Goal: Check status: Check status

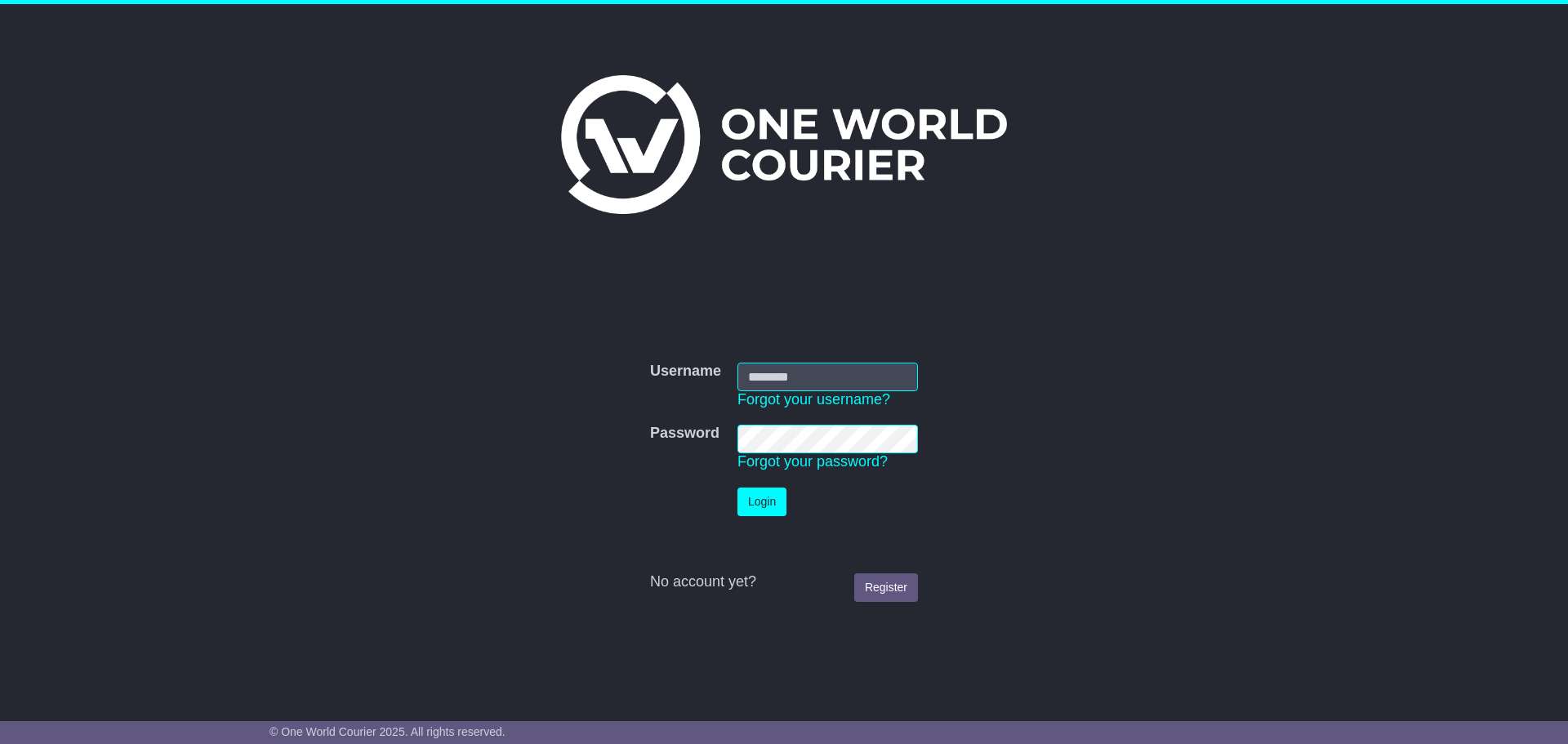
type input "**********"
click at [745, 501] on button "Login" at bounding box center [762, 502] width 49 height 28
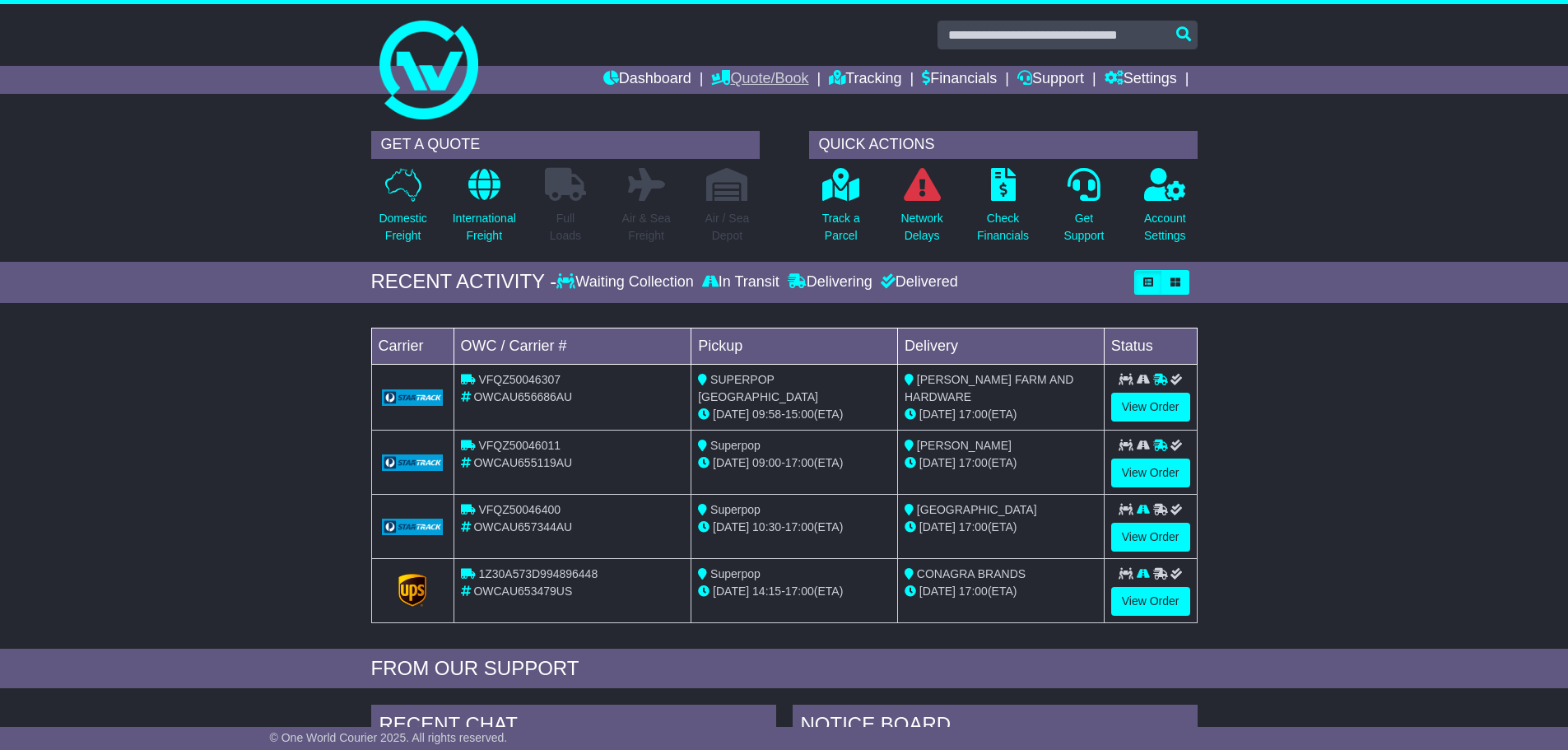
click at [762, 71] on link "Quote/Book" at bounding box center [761, 79] width 98 height 28
click at [722, 106] on link "Domestic" at bounding box center [777, 107] width 130 height 18
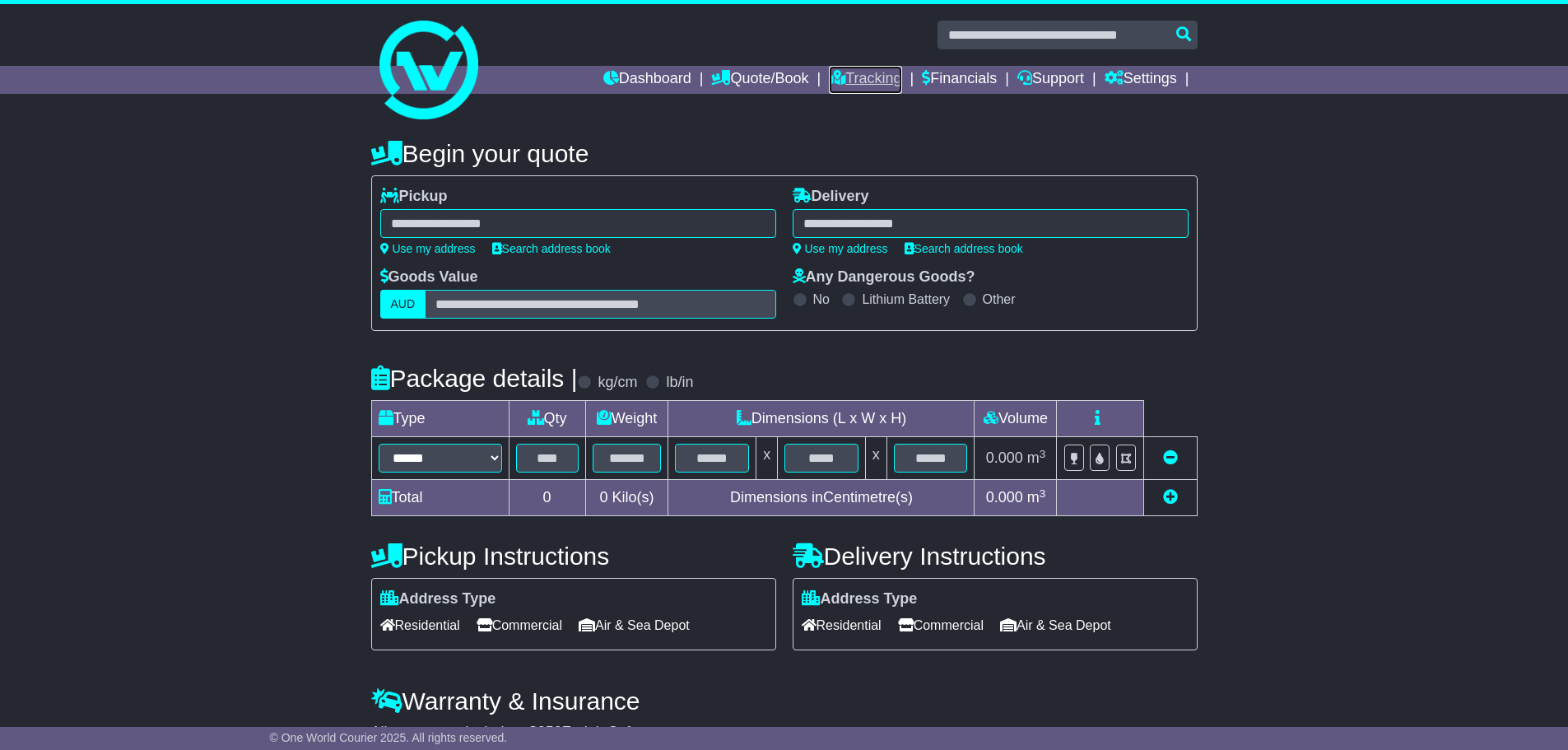
click at [831, 69] on link "Tracking" at bounding box center [866, 79] width 73 height 28
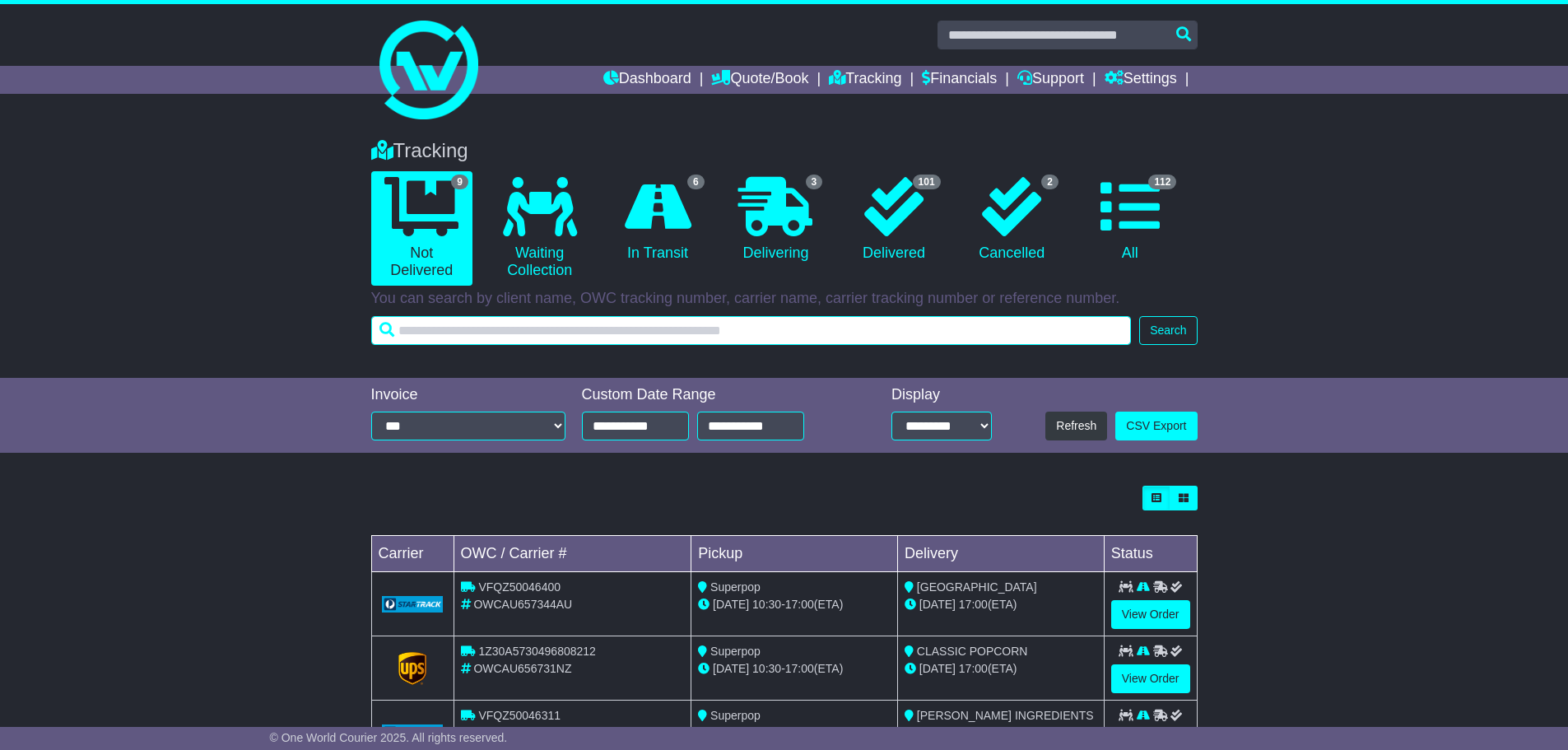
click at [532, 329] on input "text" at bounding box center [751, 330] width 761 height 29
type input "******"
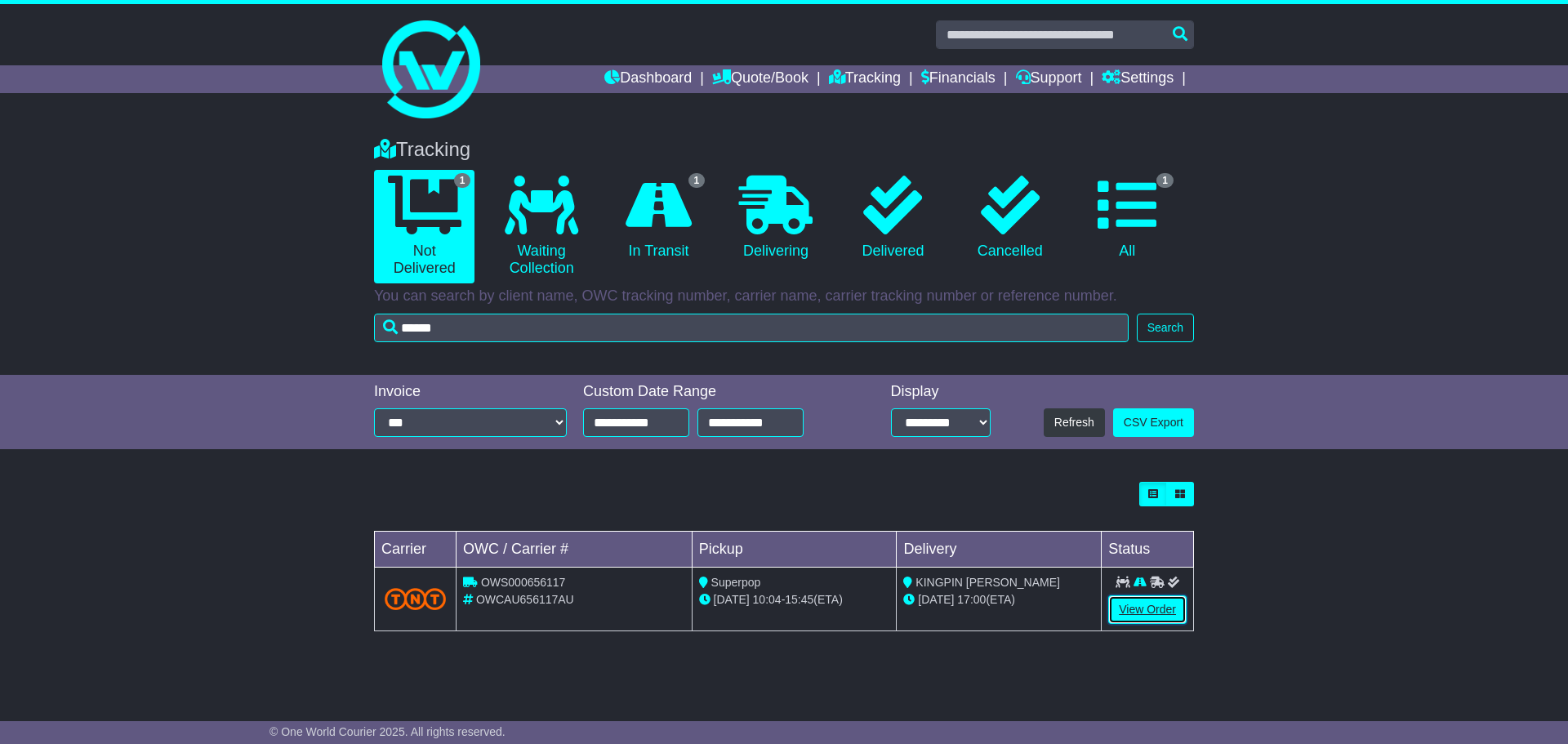
click at [1140, 607] on link "View Order" at bounding box center [1148, 609] width 79 height 28
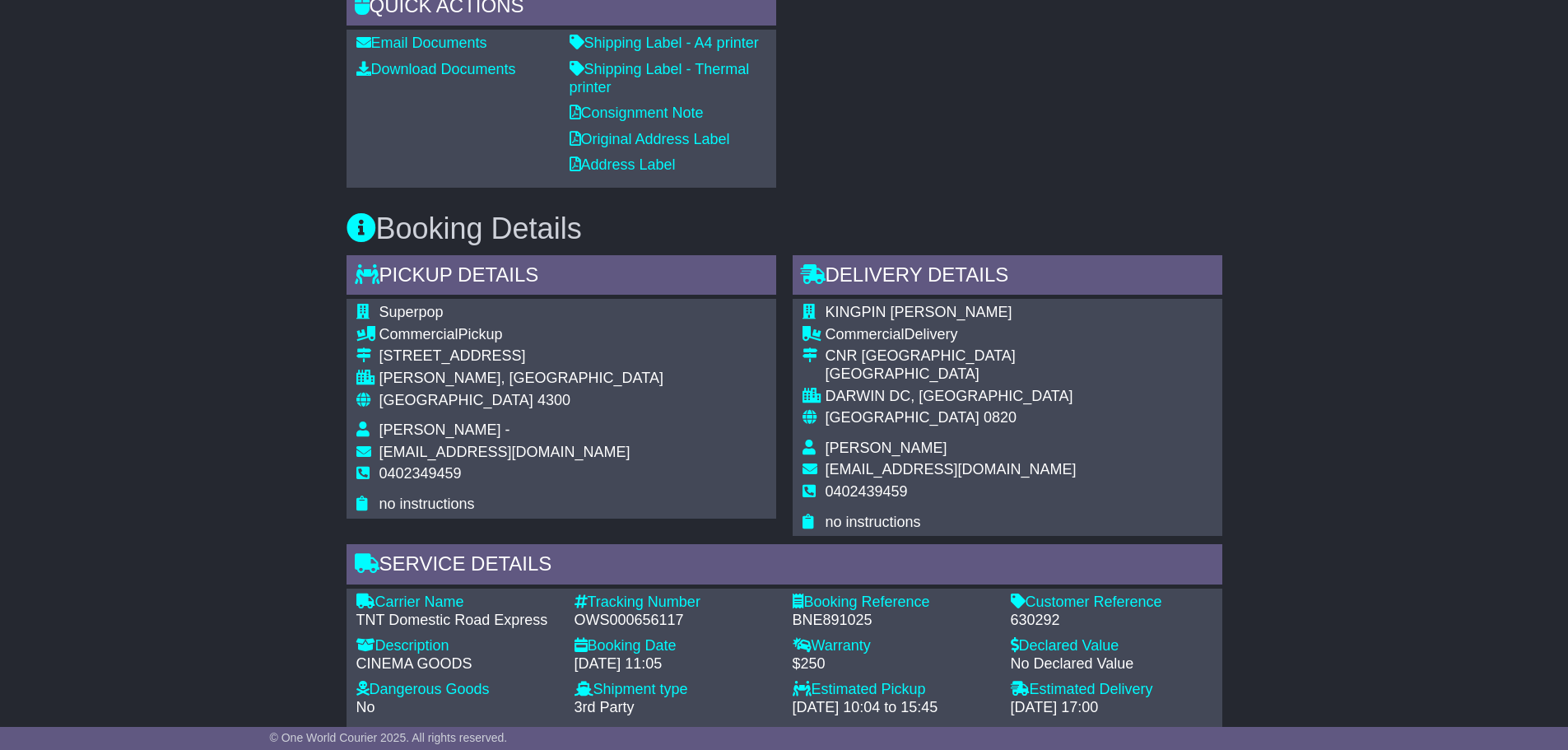
scroll to position [906, 0]
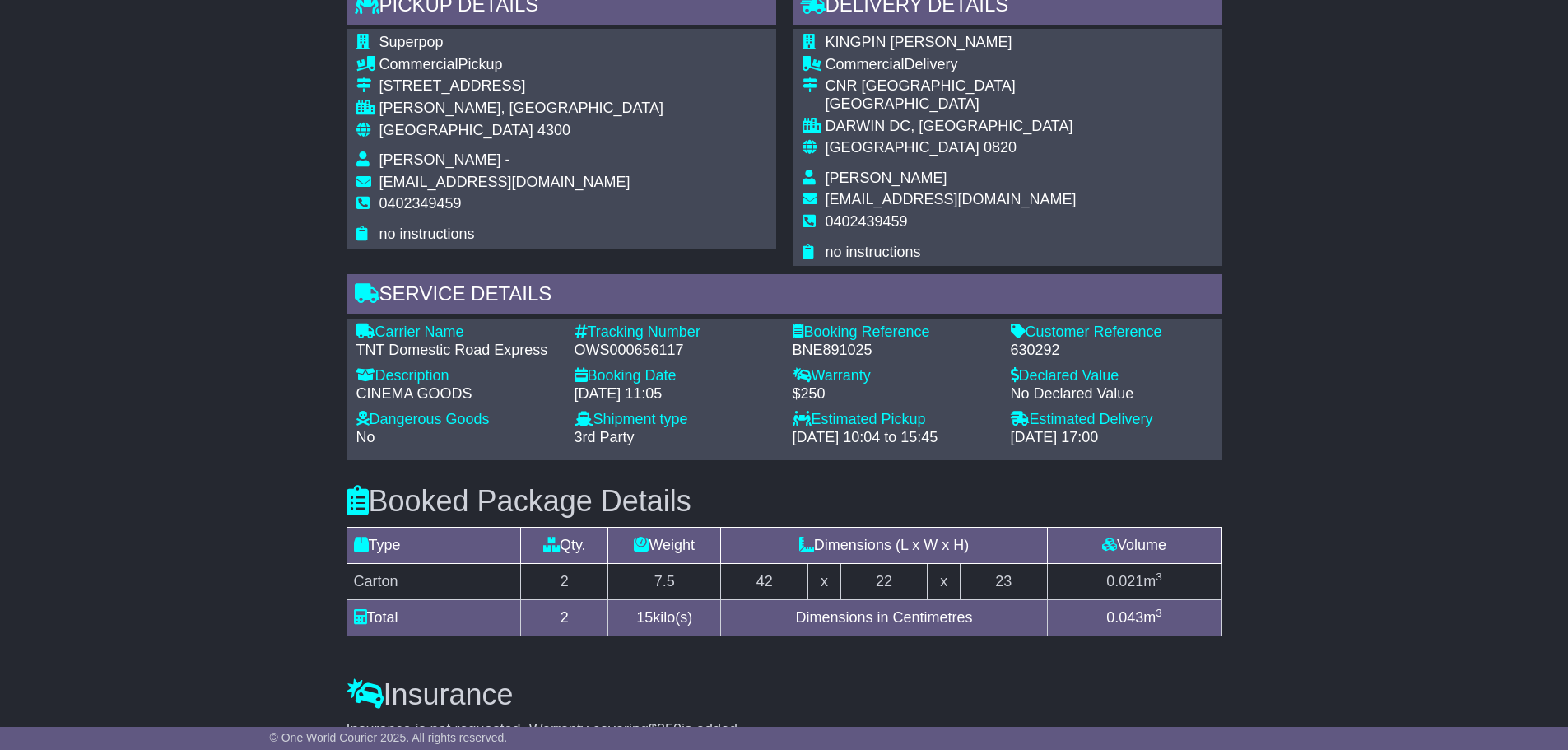
click at [109, 481] on div "Email Download Tracking Pricing Insurance" at bounding box center [784, 199] width 1568 height 1630
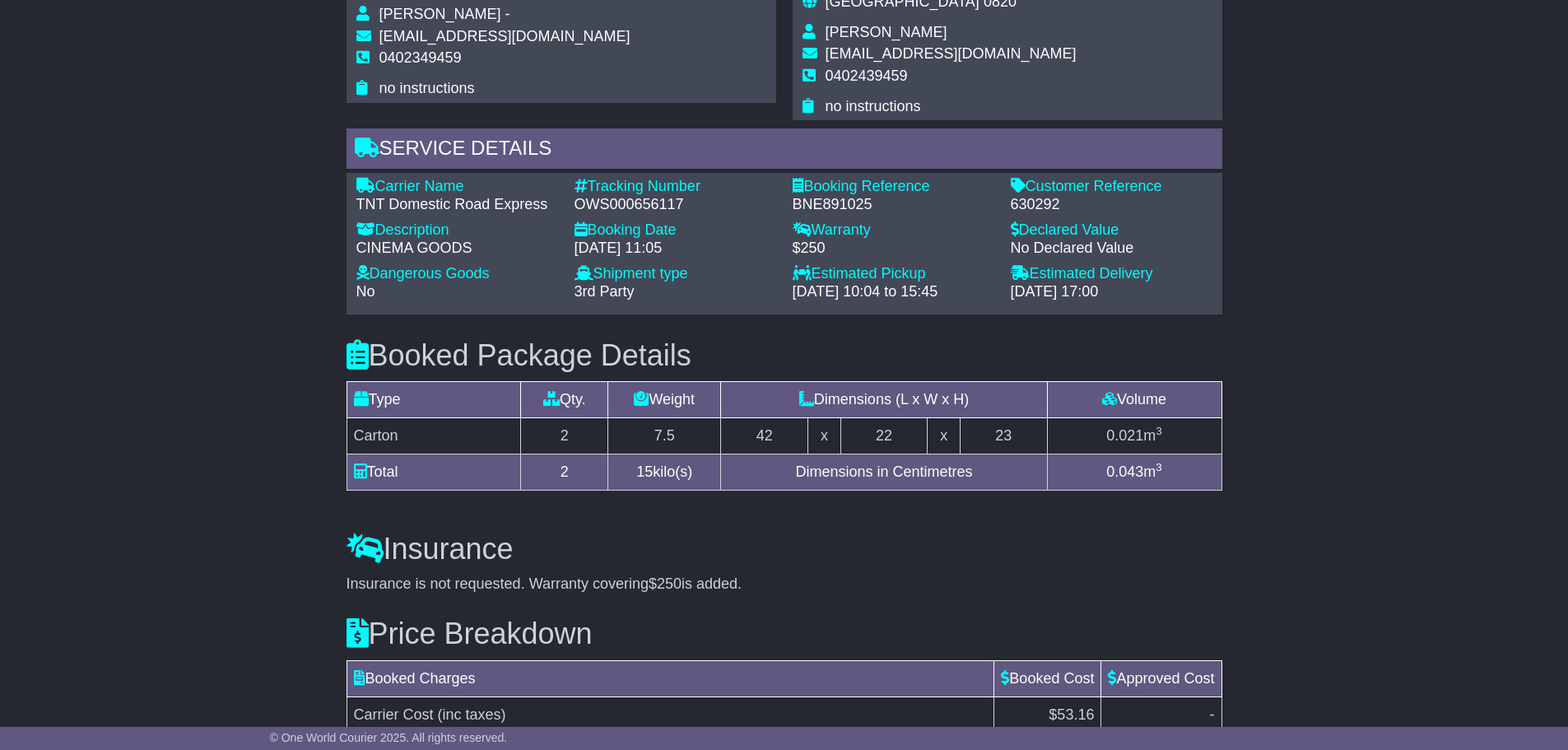
scroll to position [873, 0]
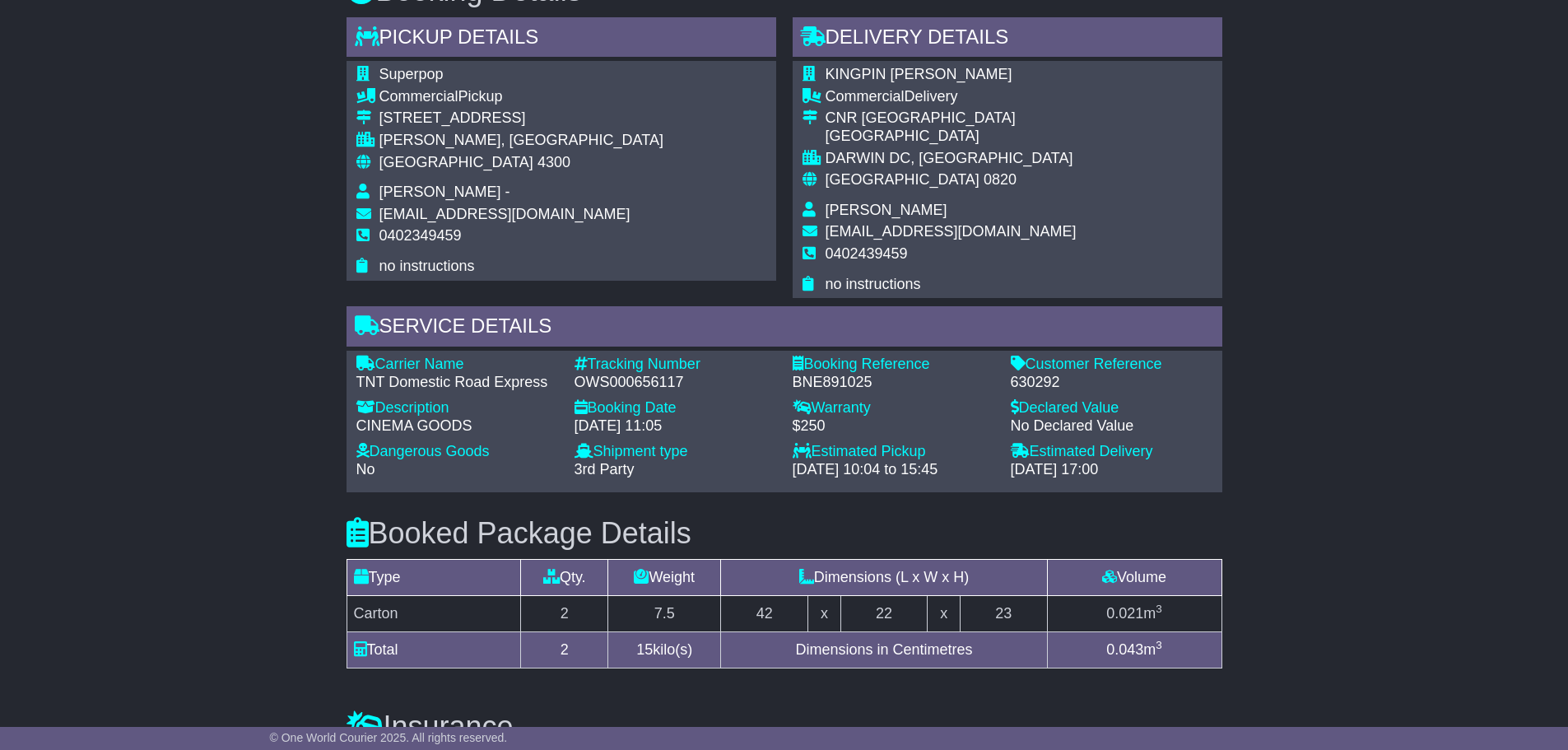
click at [197, 445] on div "Email Download Tracking Pricing Insurance" at bounding box center [784, 232] width 1568 height 1630
